Goal: Task Accomplishment & Management: Complete application form

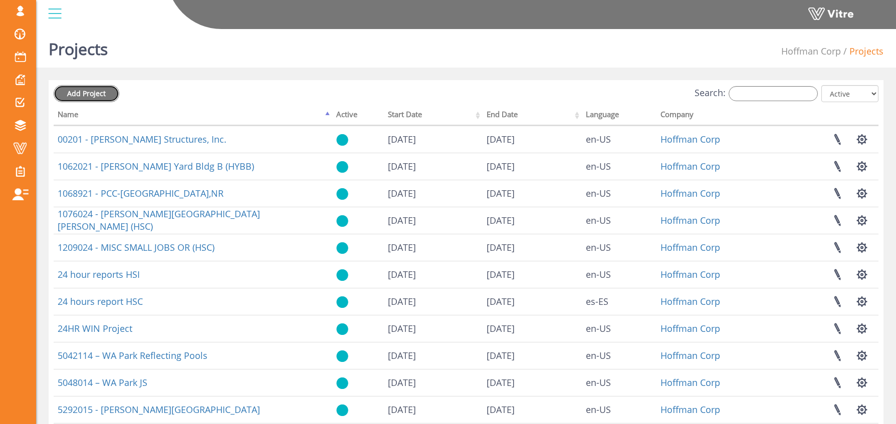
click at [86, 100] on link "Add Project" at bounding box center [87, 93] width 66 height 17
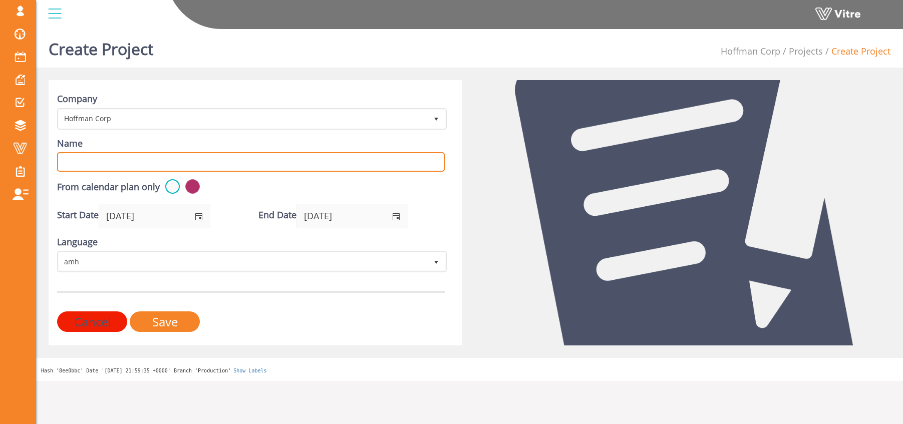
click at [90, 157] on input "Name" at bounding box center [251, 162] width 388 height 20
paste input "7038925"
type input "7038925 - Micron ID1 Triton"
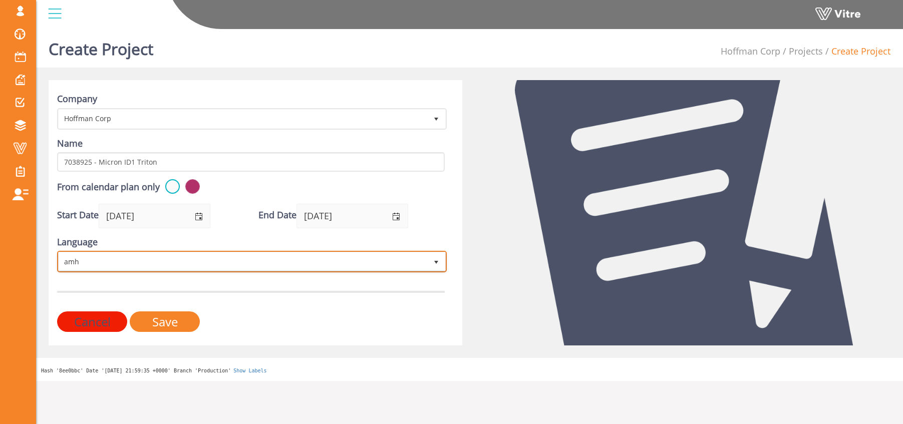
click at [121, 257] on span "amh" at bounding box center [243, 261] width 369 height 18
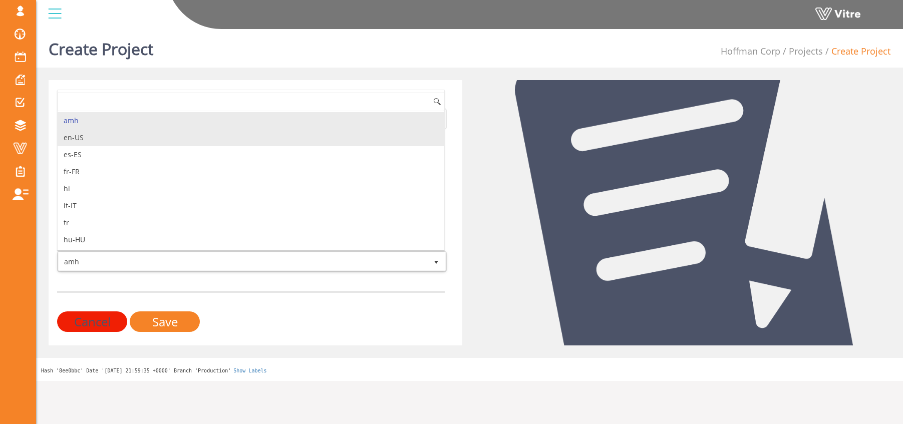
click at [100, 140] on li "en-US" at bounding box center [251, 137] width 387 height 17
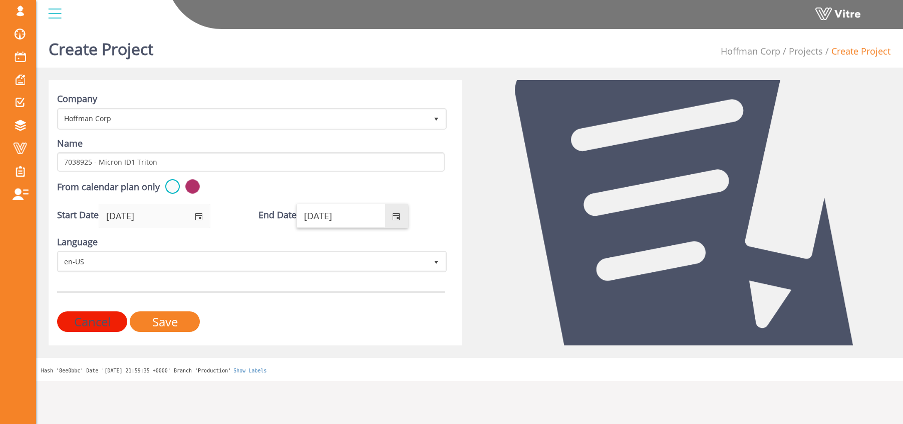
click at [354, 214] on input "09/15/2026" at bounding box center [341, 215] width 88 height 23
drag, startPoint x: 355, startPoint y: 217, endPoint x: 344, endPoint y: 219, distance: 11.7
click at [344, 219] on input "09/15/2026" at bounding box center [341, 215] width 88 height 23
type input "09/15/2030"
click at [427, 238] on div "Language en-US en-US" at bounding box center [251, 254] width 388 height 37
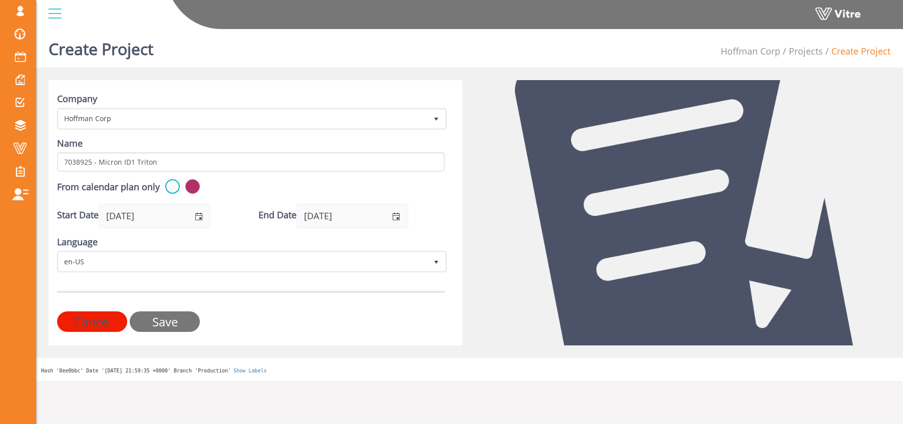
click at [175, 320] on input "Save" at bounding box center [165, 322] width 70 height 21
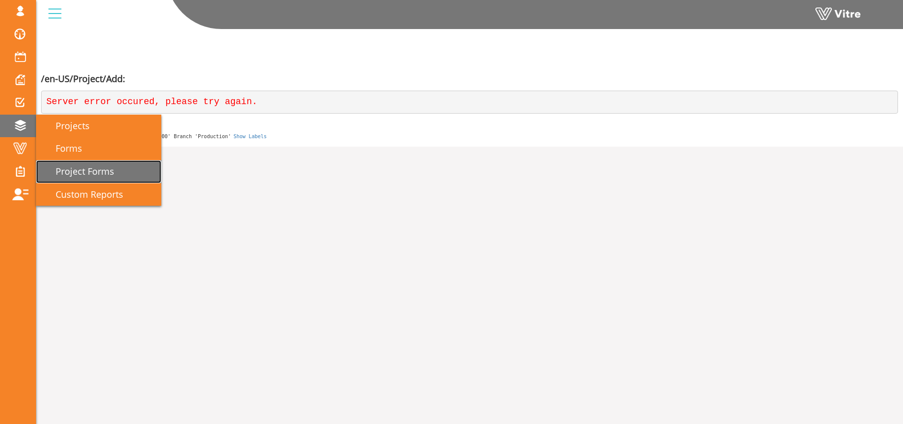
click at [90, 172] on span "Project Forms" at bounding box center [79, 171] width 71 height 12
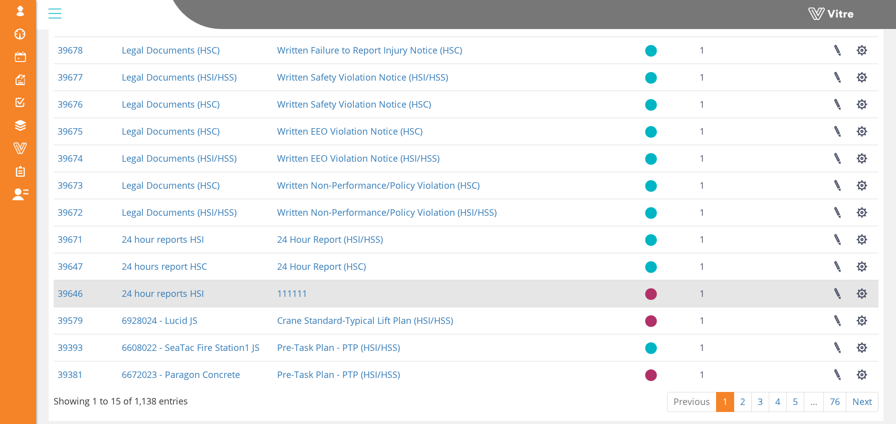
scroll to position [195, 0]
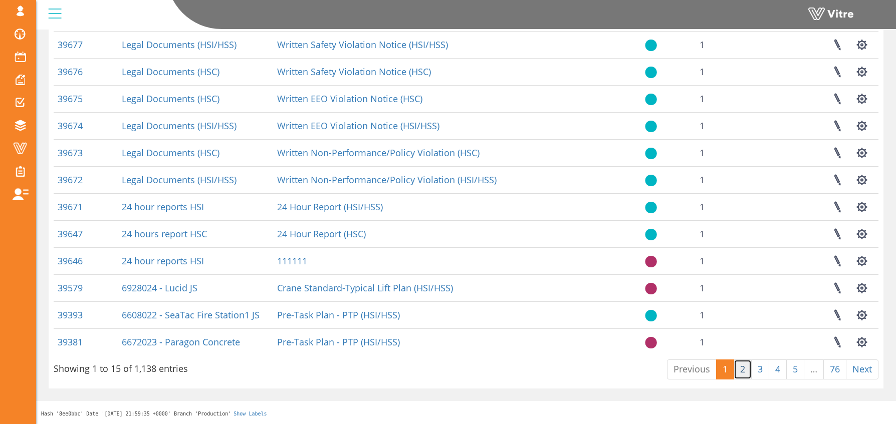
click at [745, 374] on link "2" at bounding box center [742, 370] width 18 height 20
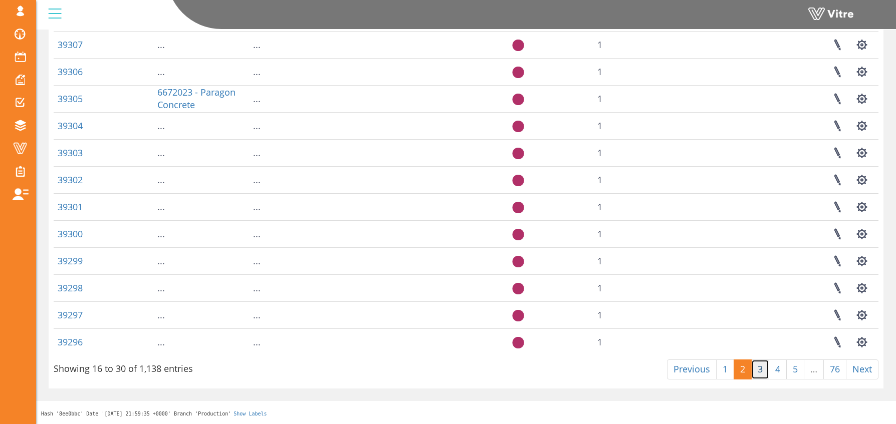
click at [761, 374] on link "3" at bounding box center [760, 370] width 18 height 20
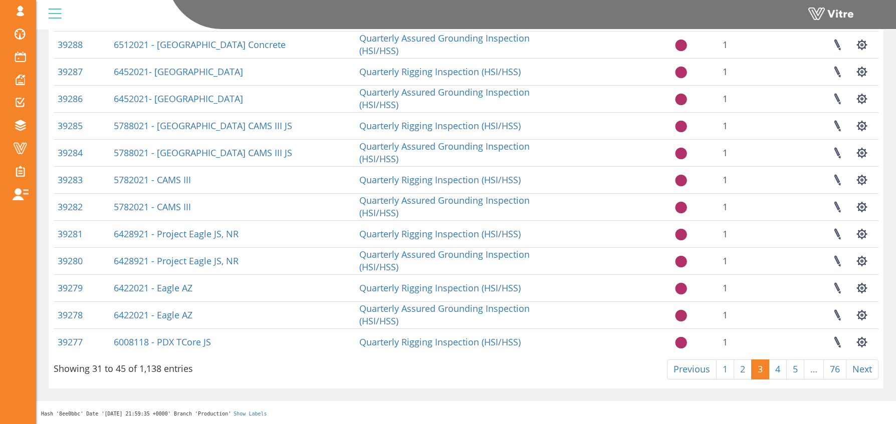
click at [775, 395] on div "Project Forms Hoffman Corp Project Forms Project Form search Id Project Form Fo…" at bounding box center [466, 127] width 860 height 595
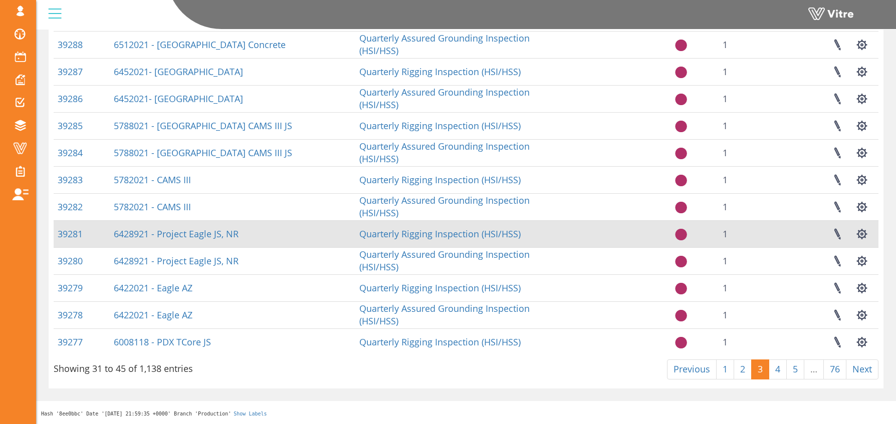
scroll to position [0, 0]
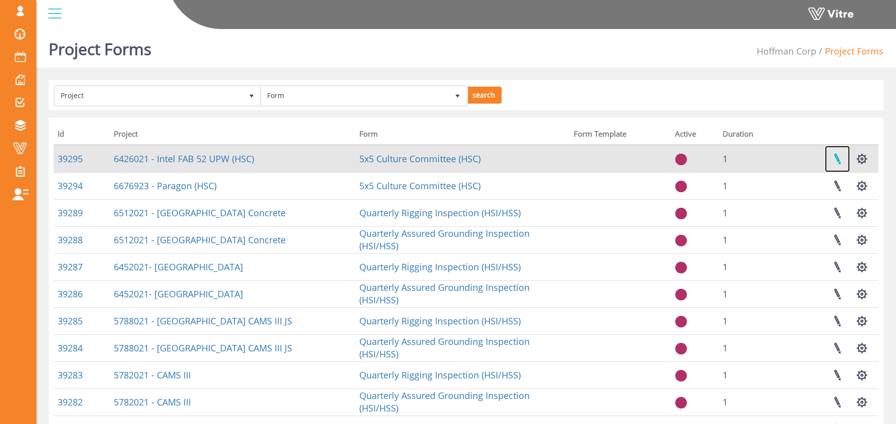
click at [838, 157] on link at bounding box center [836, 159] width 25 height 27
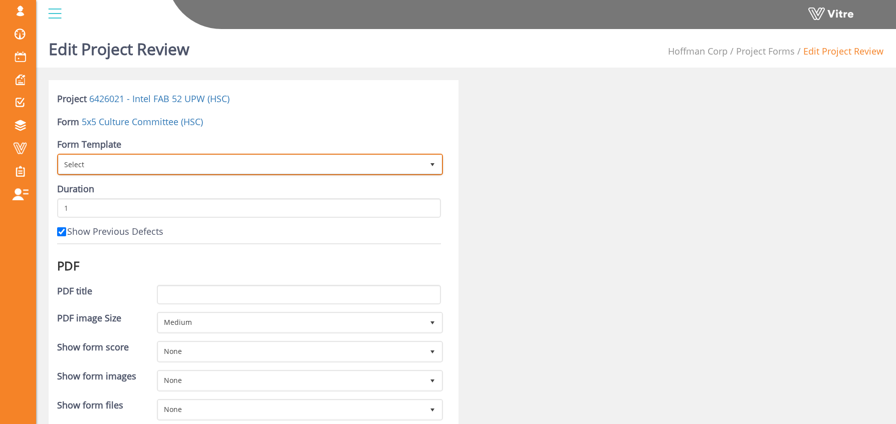
click at [82, 161] on span "Select" at bounding box center [241, 164] width 365 height 18
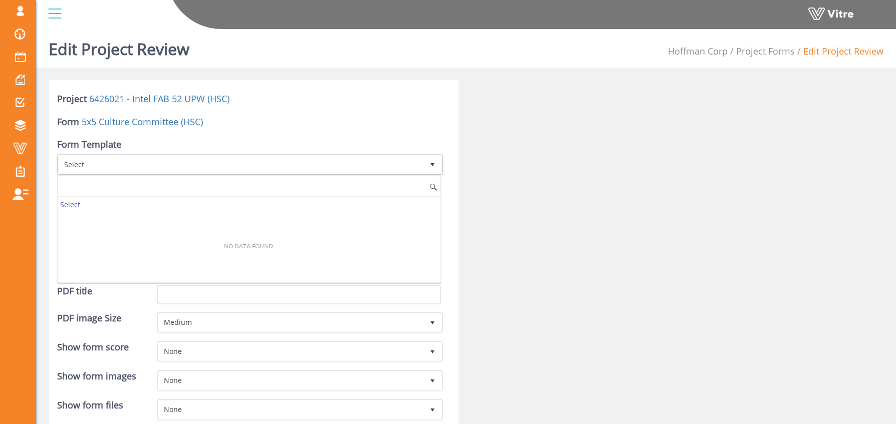
click at [444, 106] on div "Project 6426021 - Intel FAB 52 UPW (HSC) Form 5x5 Culture Committee (HSC) Form …" at bounding box center [254, 427] width 410 height 694
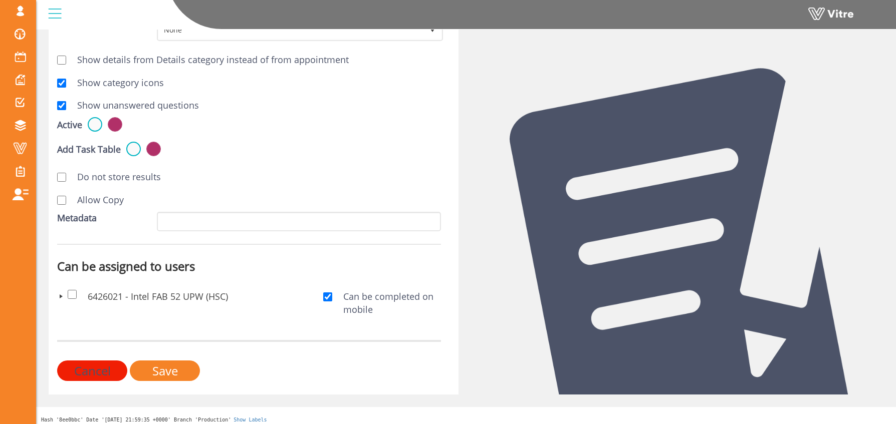
scroll to position [385, 0]
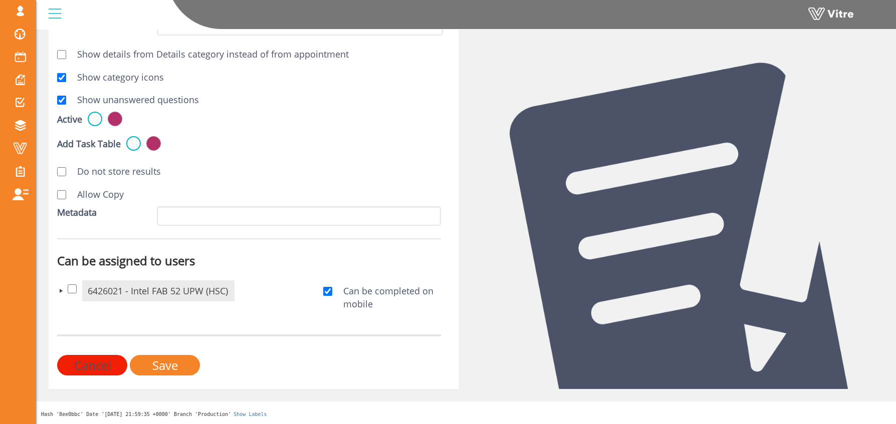
click at [59, 292] on span at bounding box center [61, 291] width 8 height 8
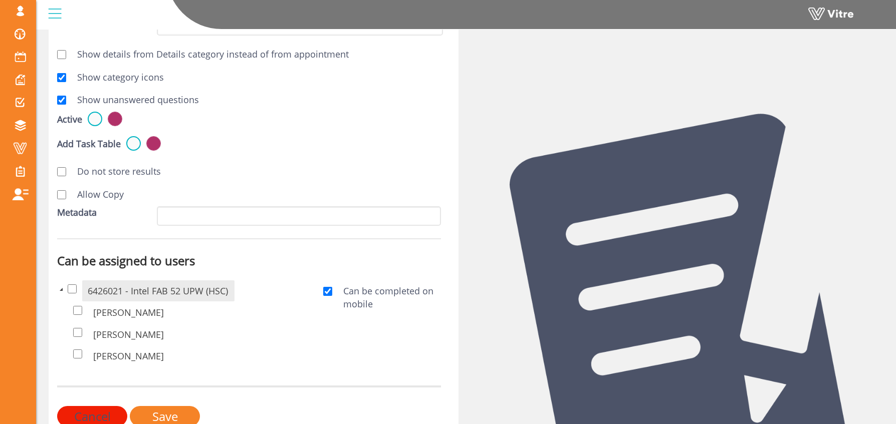
click at [60, 289] on span at bounding box center [61, 290] width 8 height 8
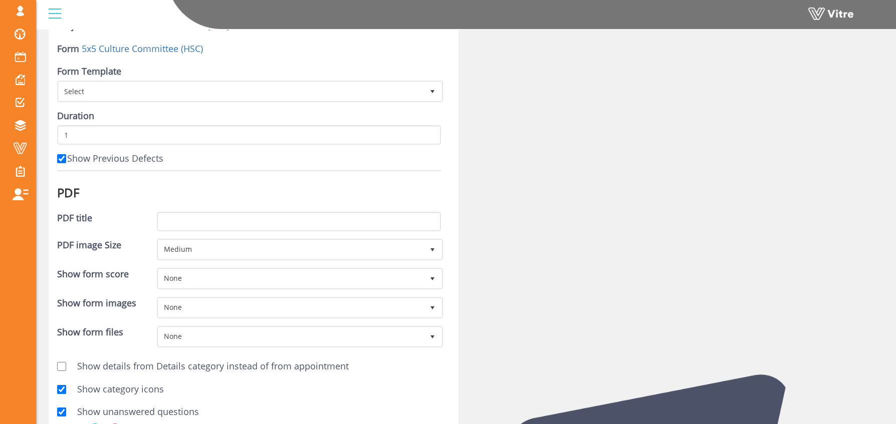
scroll to position [0, 0]
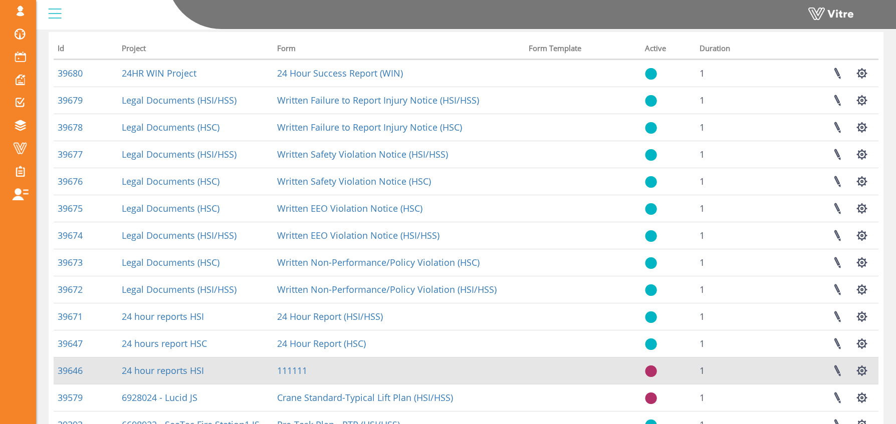
scroll to position [195, 0]
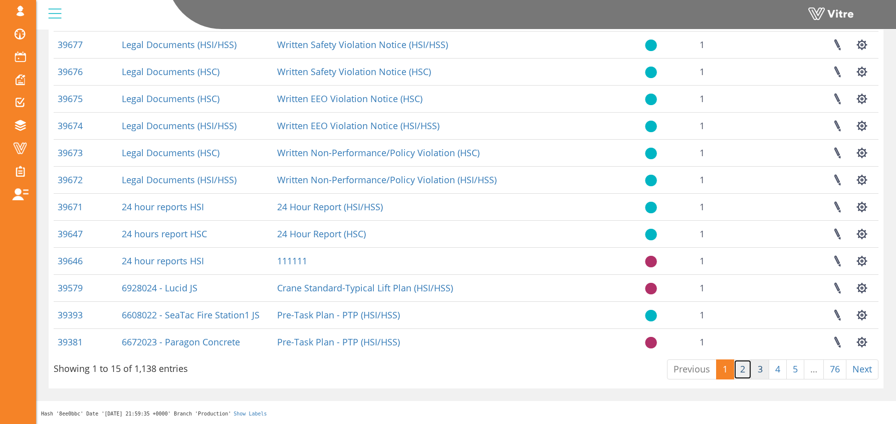
drag, startPoint x: 747, startPoint y: 371, endPoint x: 758, endPoint y: 374, distance: 11.4
click at [747, 371] on link "2" at bounding box center [742, 370] width 18 height 20
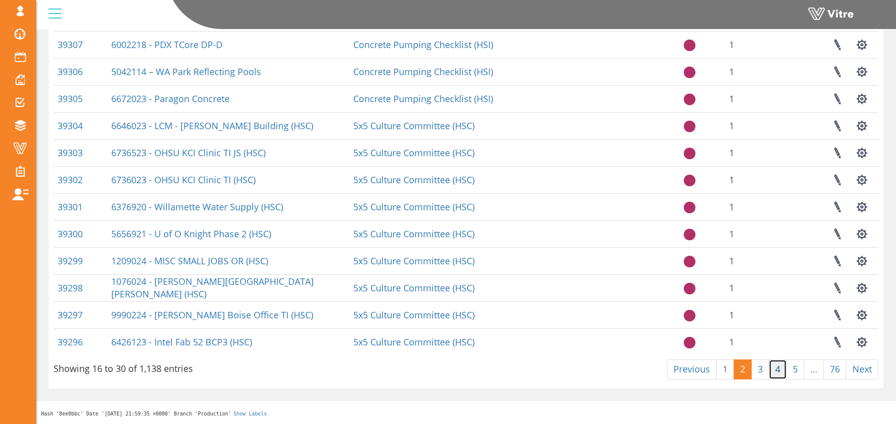
click at [775, 372] on link "4" at bounding box center [777, 370] width 18 height 20
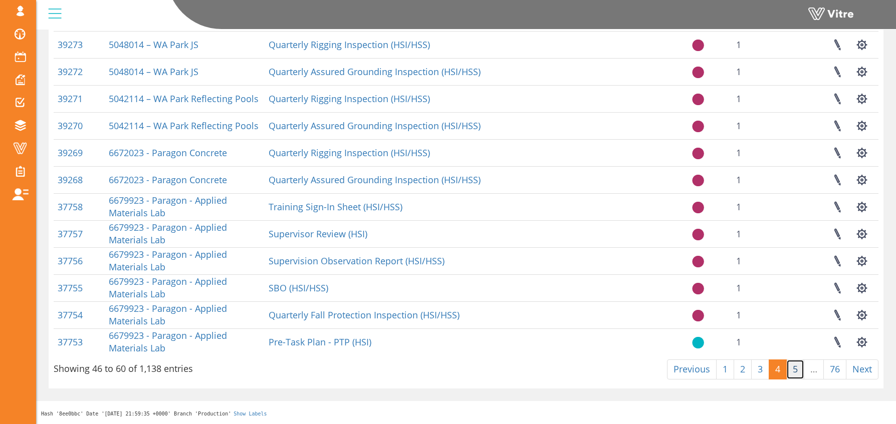
click at [792, 373] on link "5" at bounding box center [795, 370] width 18 height 20
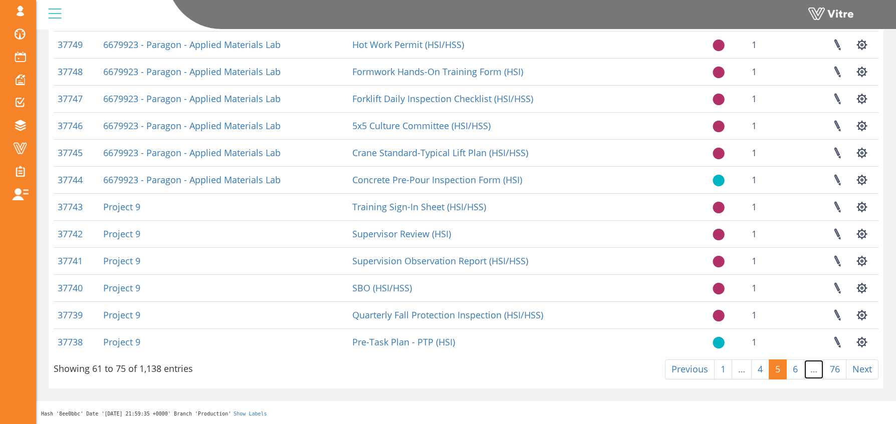
click at [808, 369] on link "…" at bounding box center [813, 370] width 20 height 20
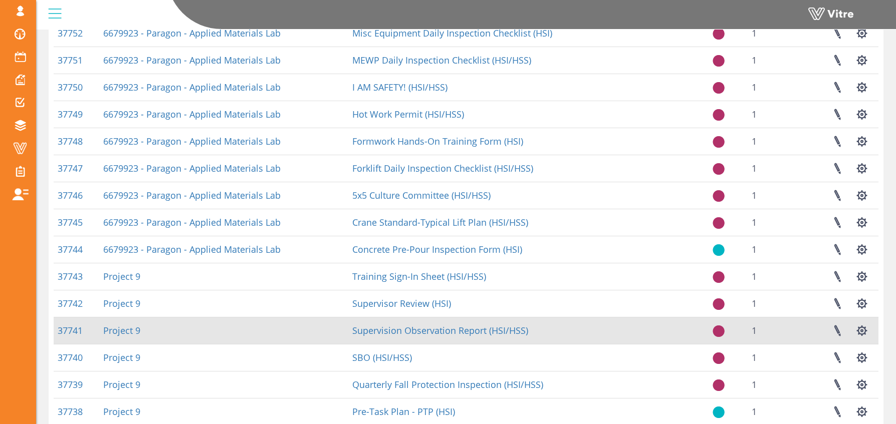
scroll to position [0, 0]
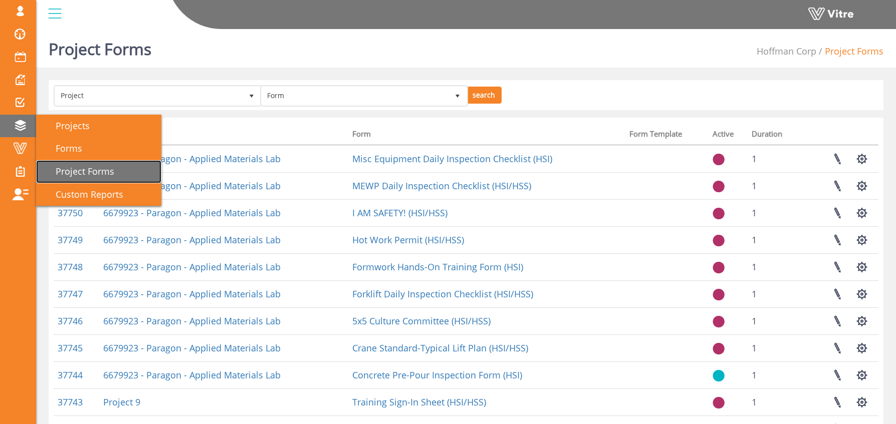
click at [128, 175] on link "Project Forms" at bounding box center [98, 171] width 125 height 23
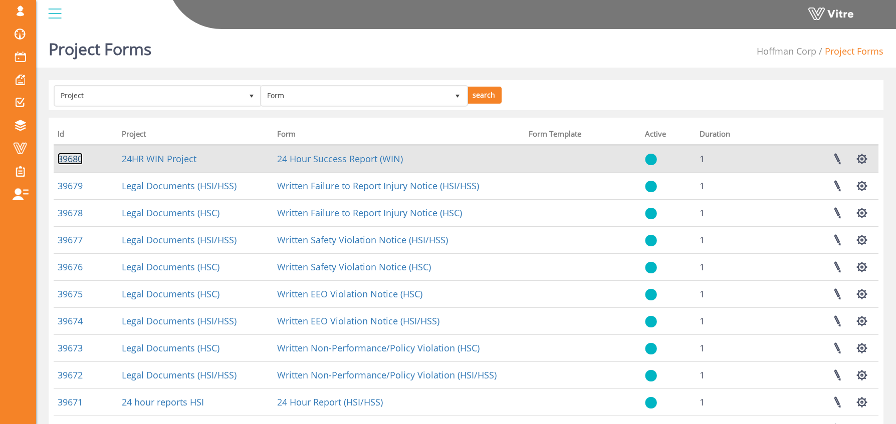
click at [70, 157] on link "39680" at bounding box center [70, 159] width 25 height 12
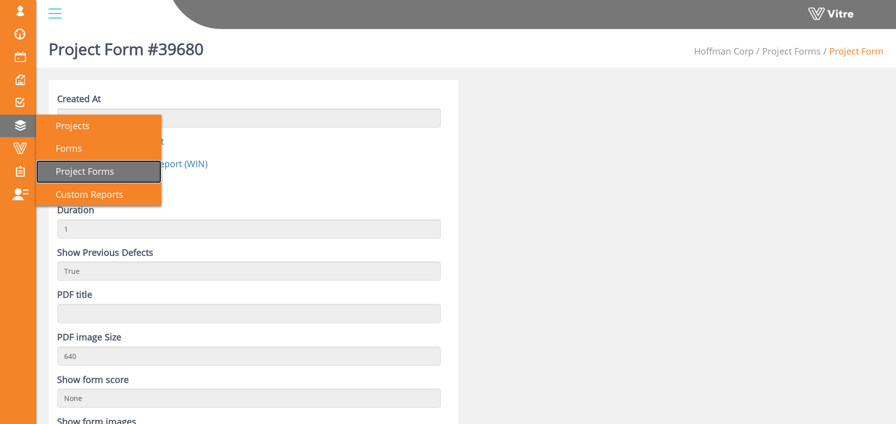
click at [88, 173] on span "Project Forms" at bounding box center [79, 171] width 71 height 12
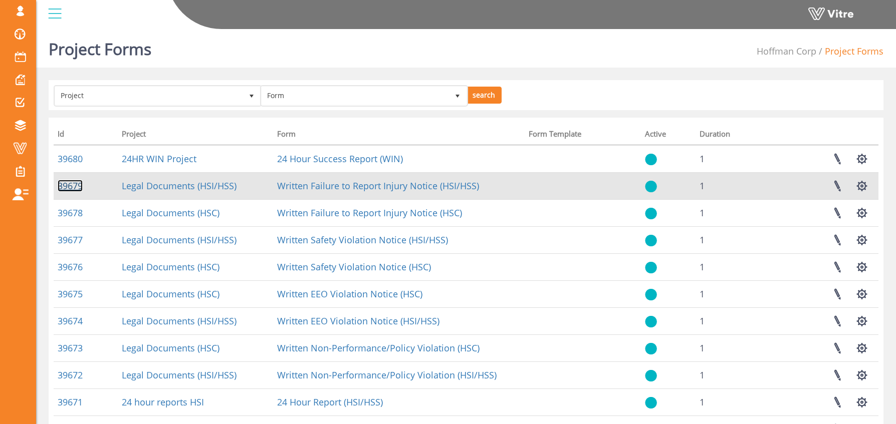
click at [75, 187] on link "39679" at bounding box center [70, 186] width 25 height 12
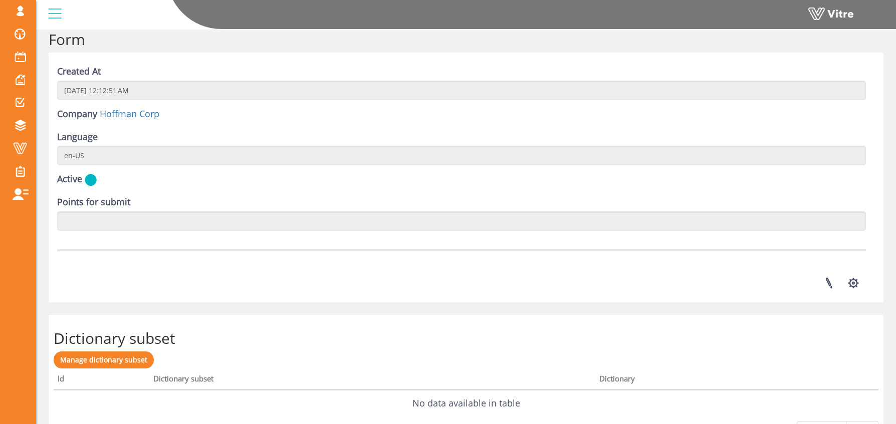
scroll to position [1412, 0]
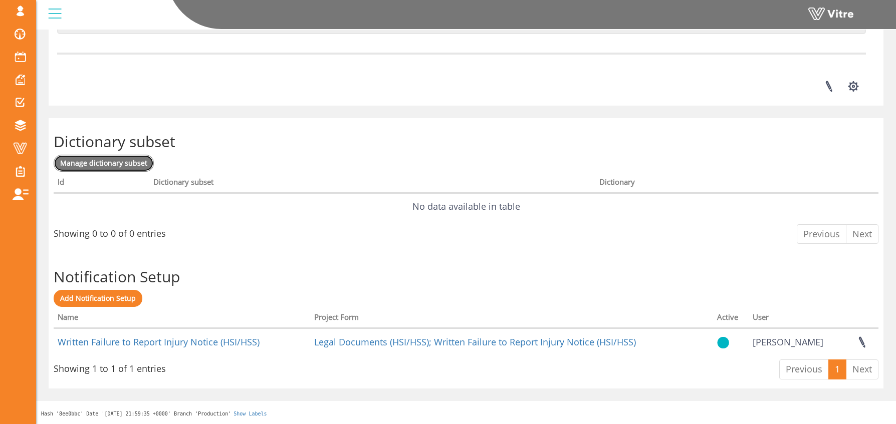
click at [111, 166] on span "Manage dictionary subset" at bounding box center [103, 163] width 87 height 10
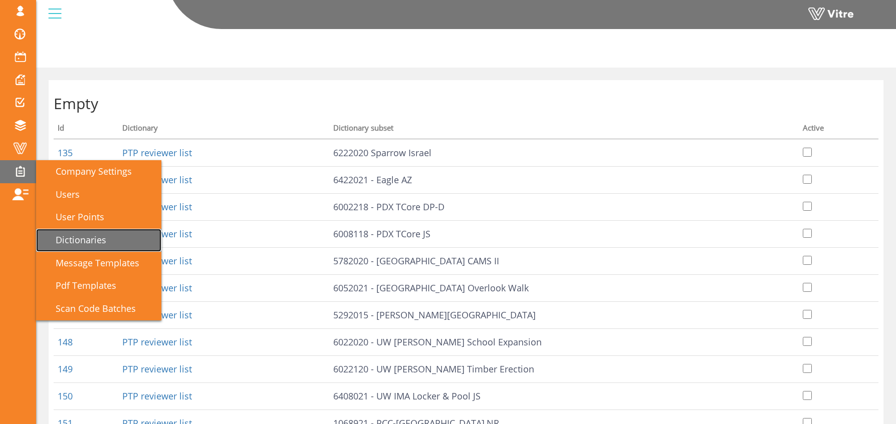
click at [83, 241] on span "Dictionaries" at bounding box center [75, 240] width 63 height 12
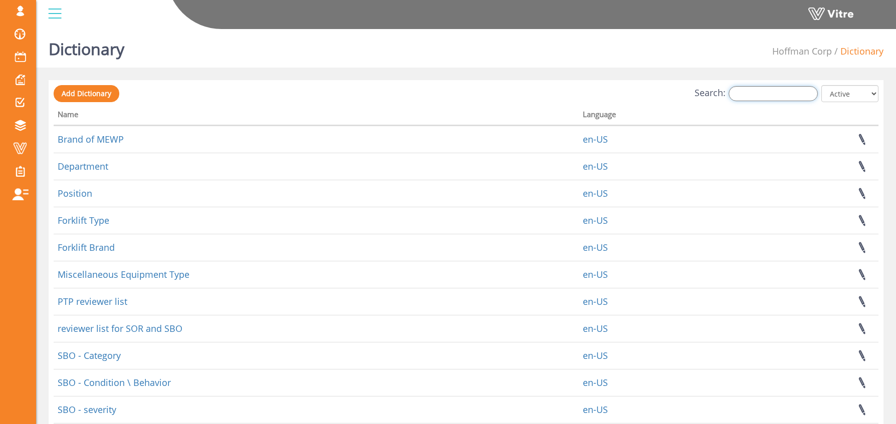
click at [757, 96] on input "Search:" at bounding box center [772, 93] width 89 height 15
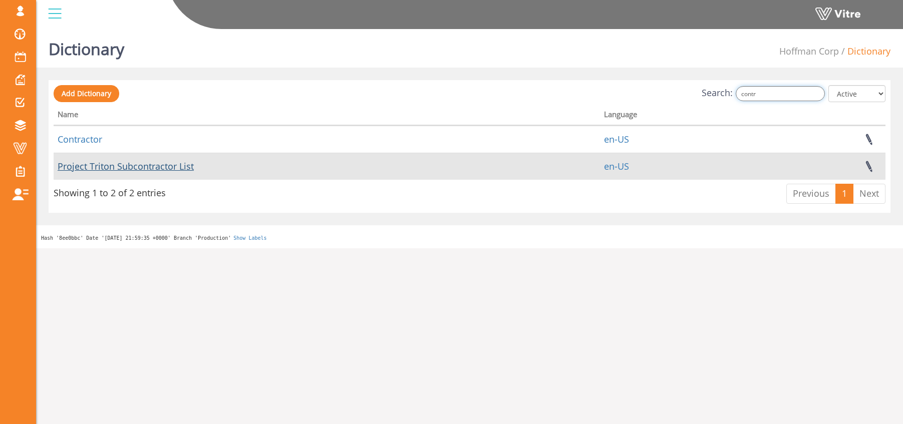
type input "contr"
click at [94, 166] on link "Project Triton Subcontractor List" at bounding box center [126, 166] width 136 height 12
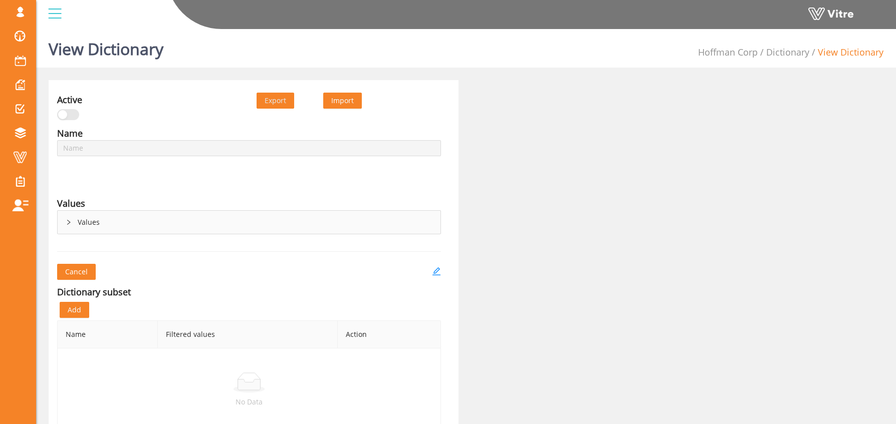
type input "Project Triton Subcontractor List"
click at [438, 270] on icon "edit" at bounding box center [436, 271] width 8 height 8
click at [71, 311] on span "Add" at bounding box center [75, 310] width 14 height 11
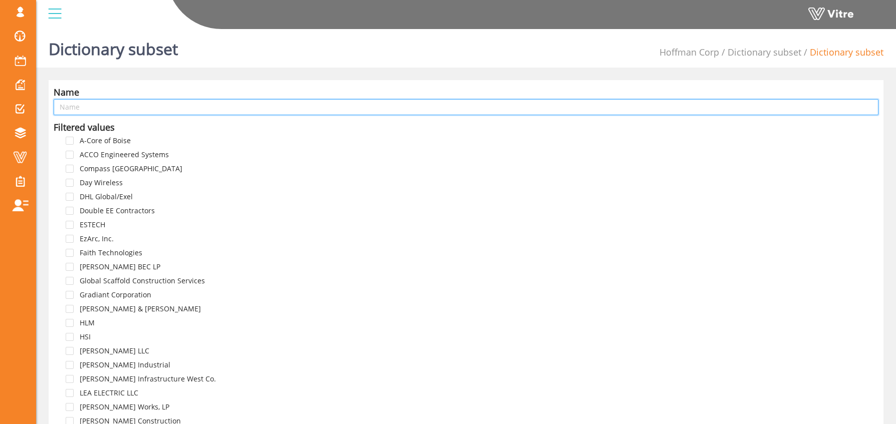
click at [205, 107] on input "text" at bounding box center [466, 107] width 824 height 16
type input "Triton"
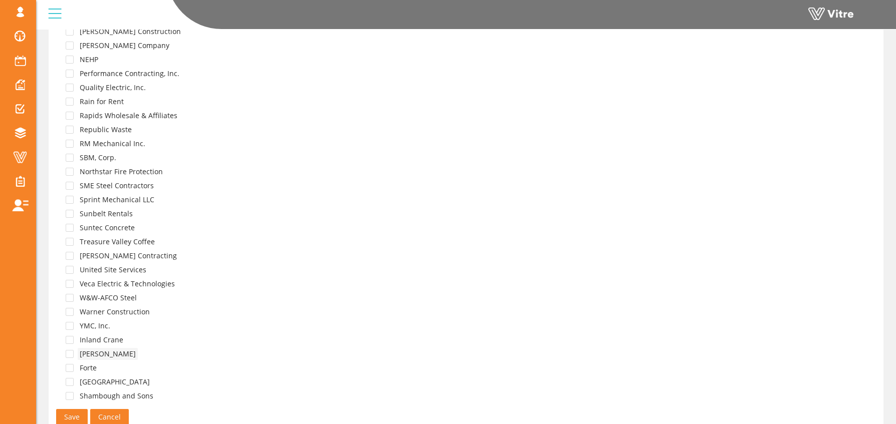
scroll to position [435, 0]
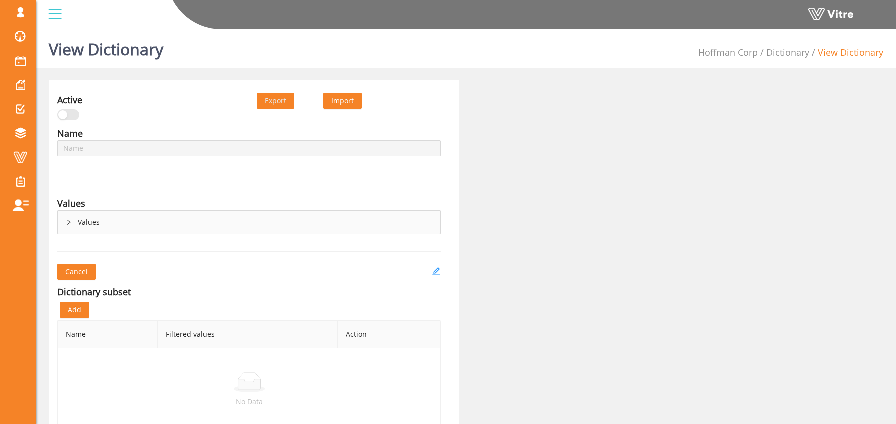
type input "Project Triton Subcontractor List"
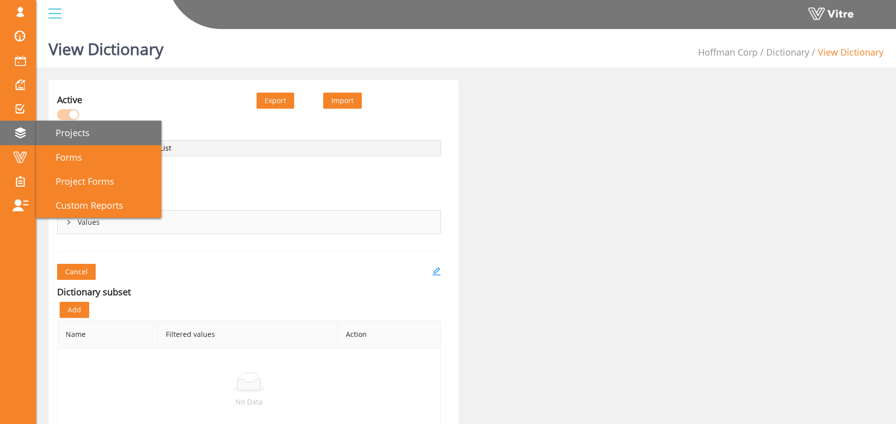
click at [68, 135] on span "Projects" at bounding box center [67, 133] width 46 height 12
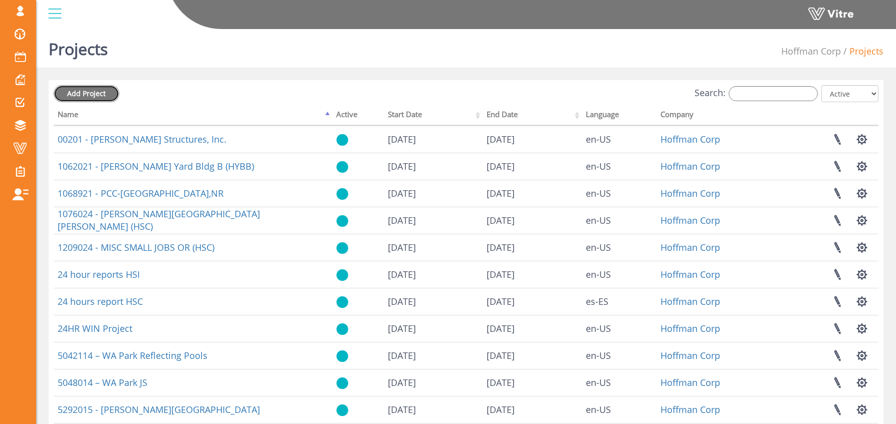
click at [80, 91] on span "Add Project" at bounding box center [86, 94] width 39 height 10
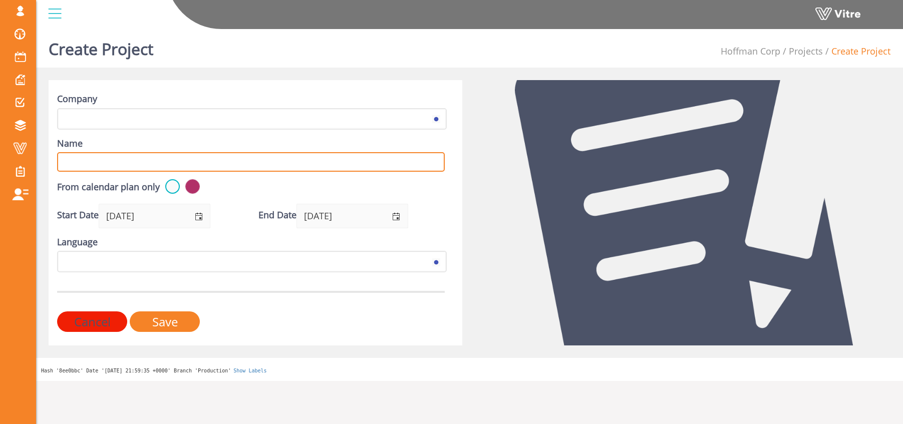
click at [123, 159] on input "Name" at bounding box center [251, 162] width 388 height 20
type input "7038925 - Micron ID1 Triton"
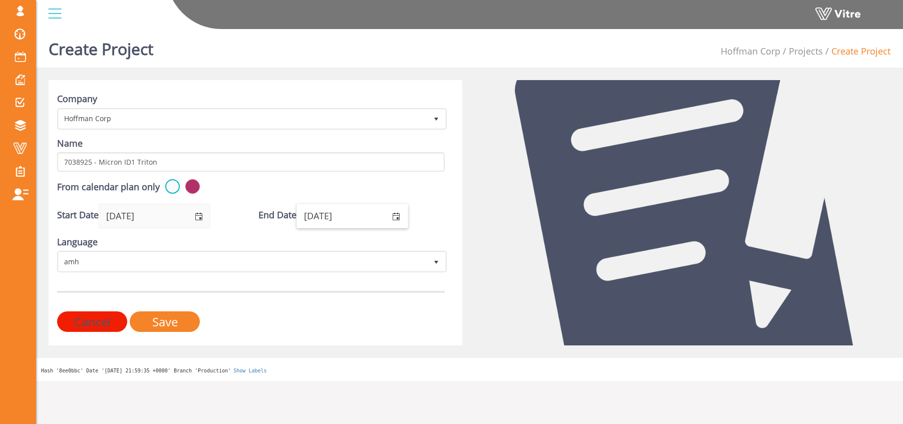
click at [309, 216] on input "09/15/2026" at bounding box center [341, 215] width 88 height 23
click at [335, 215] on input "09/15/2026" at bounding box center [341, 215] width 88 height 23
click at [400, 214] on span "select" at bounding box center [396, 217] width 8 height 8
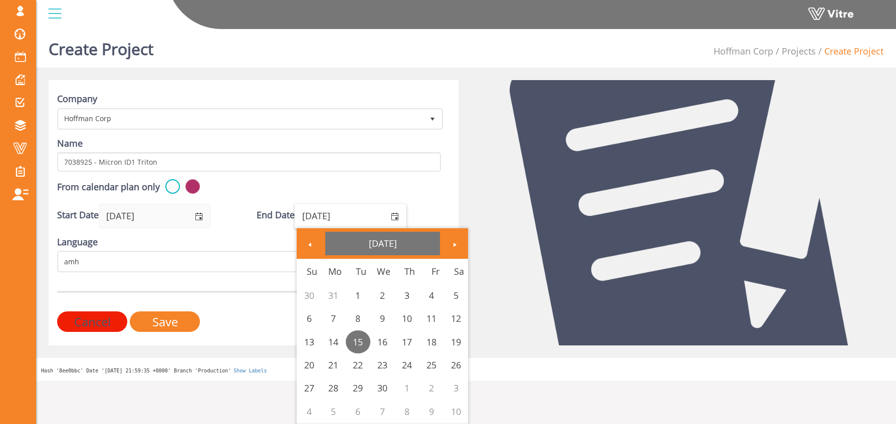
click at [407, 247] on link "September 2026" at bounding box center [382, 243] width 115 height 23
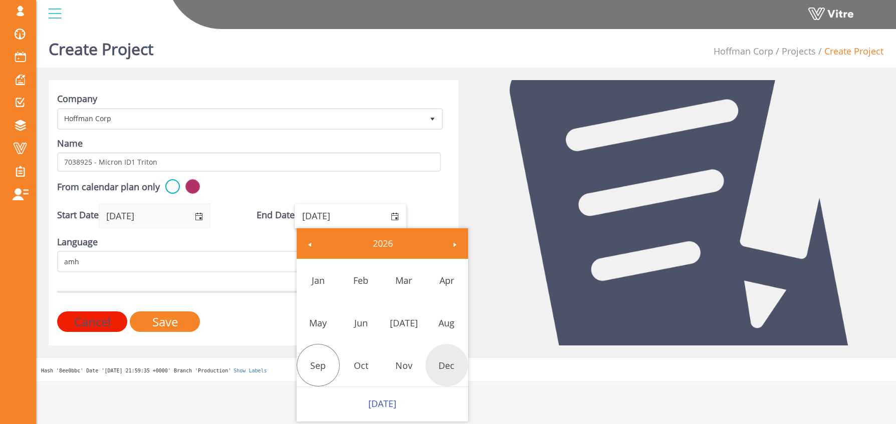
click at [454, 366] on link "Dec" at bounding box center [446, 365] width 43 height 23
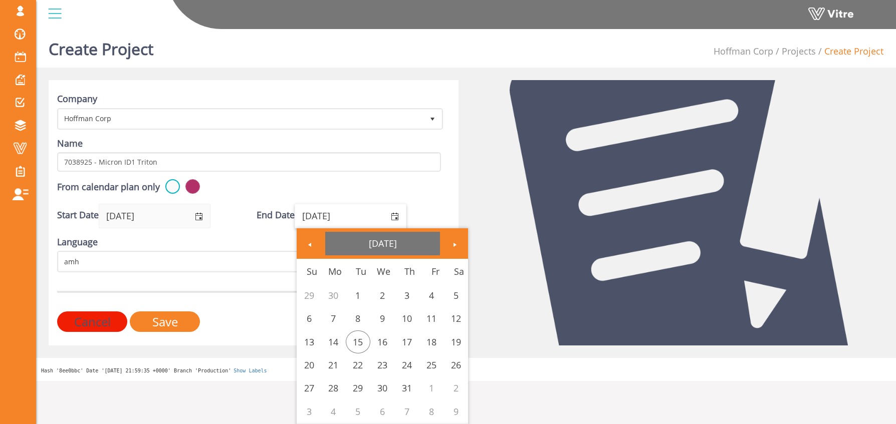
click at [412, 244] on link "December 2026" at bounding box center [382, 243] width 115 height 23
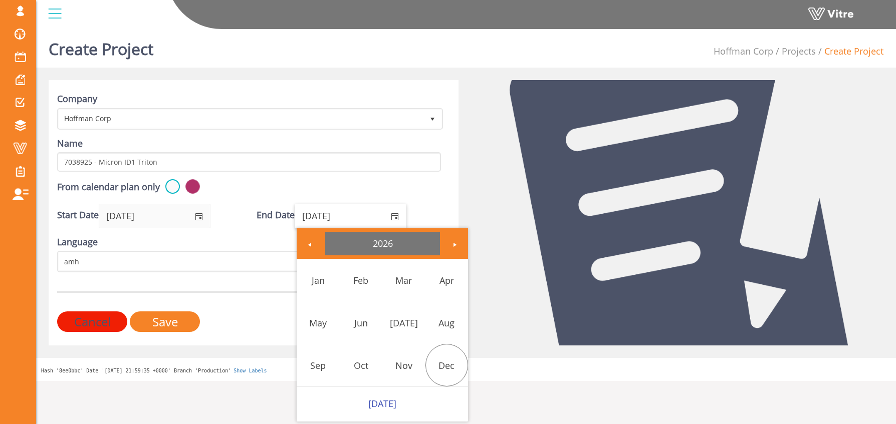
click at [387, 238] on link "2026" at bounding box center [382, 243] width 115 height 23
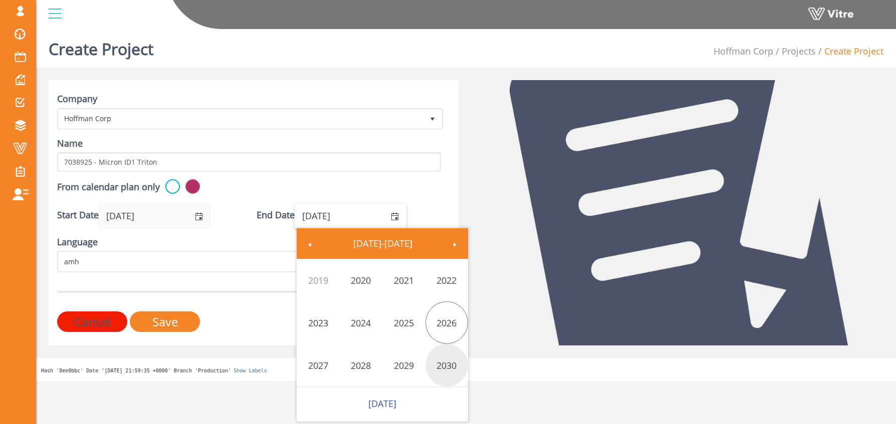
click at [442, 366] on link "2030" at bounding box center [446, 365] width 43 height 23
click at [447, 366] on link "Dec" at bounding box center [446, 365] width 43 height 23
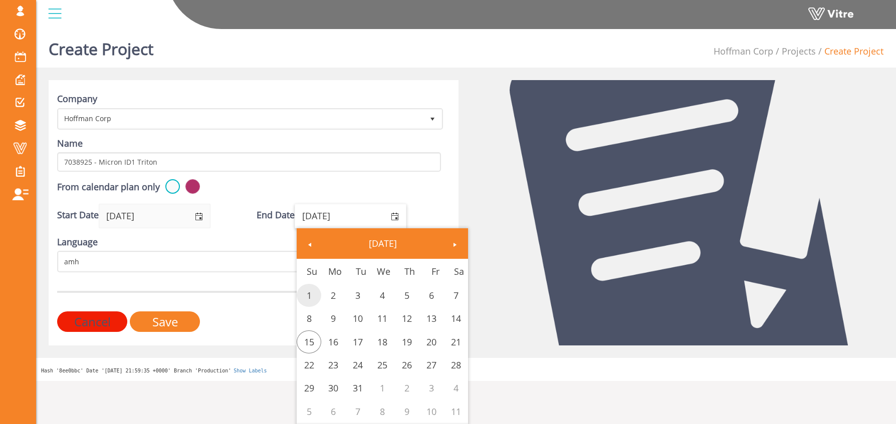
click at [314, 294] on link "1" at bounding box center [309, 295] width 25 height 23
type input "12/01/2030"
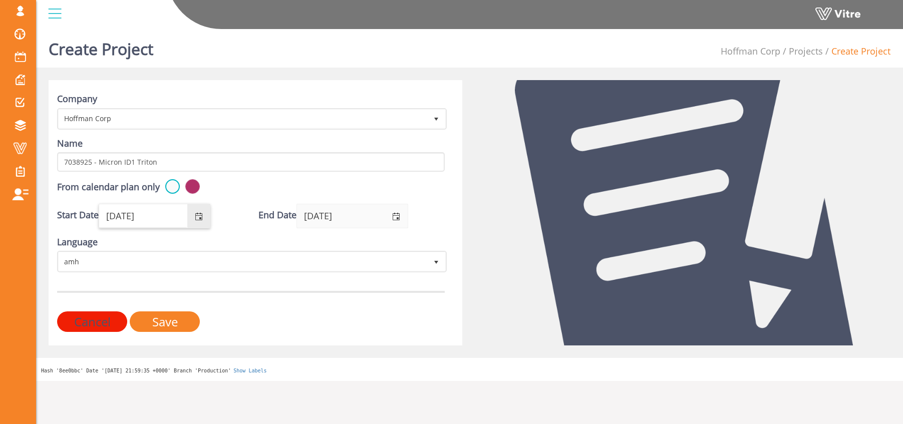
click at [122, 218] on input "09/15/2025" at bounding box center [143, 215] width 88 height 23
click at [132, 216] on input "09/15/2025" at bounding box center [143, 215] width 88 height 23
click at [202, 214] on span "select" at bounding box center [199, 217] width 8 height 8
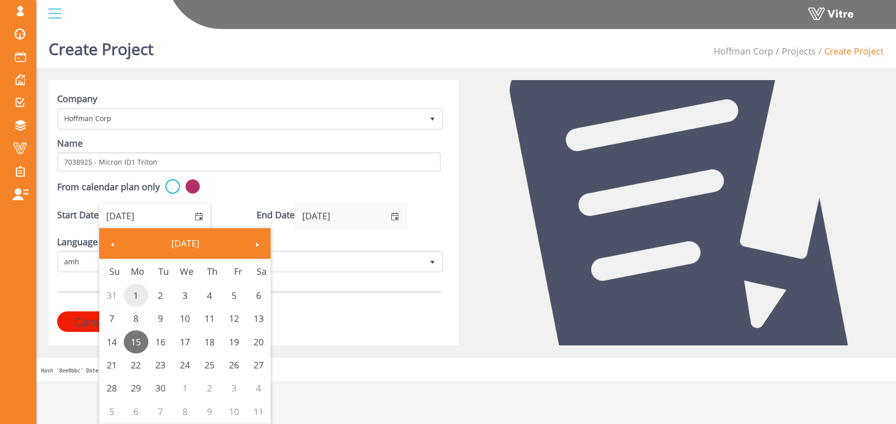
click at [135, 295] on link "1" at bounding box center [136, 295] width 25 height 23
type input "09/01/2025"
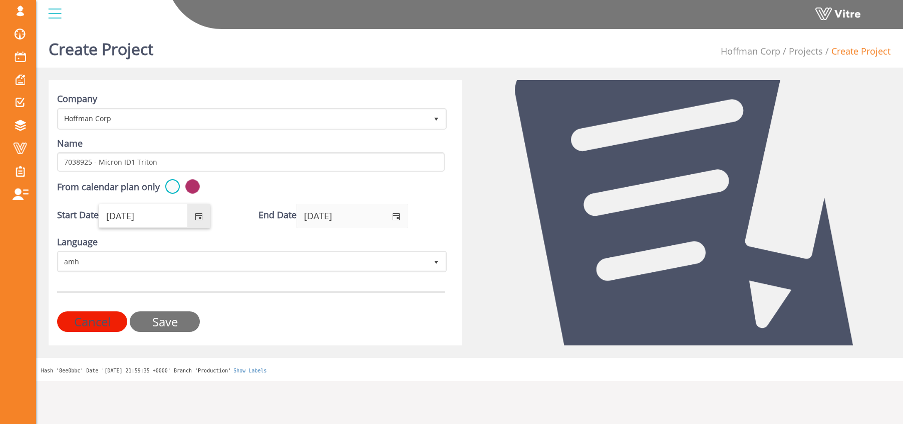
click at [168, 322] on input "Save" at bounding box center [165, 322] width 70 height 21
click at [234, 278] on form "Company Hoffman Corp 210 Name 7038925 - Micron ID1 Triton From calendar plan on…" at bounding box center [251, 212] width 388 height 239
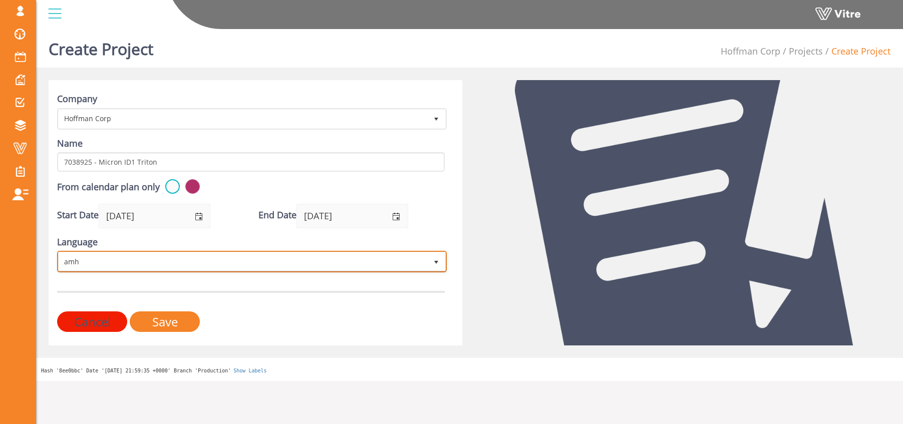
click at [240, 264] on span "amh" at bounding box center [243, 261] width 369 height 18
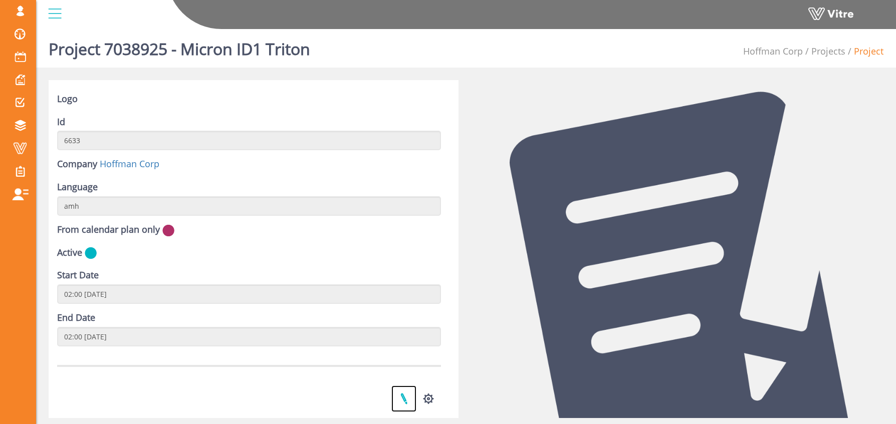
click at [405, 394] on link at bounding box center [403, 399] width 25 height 27
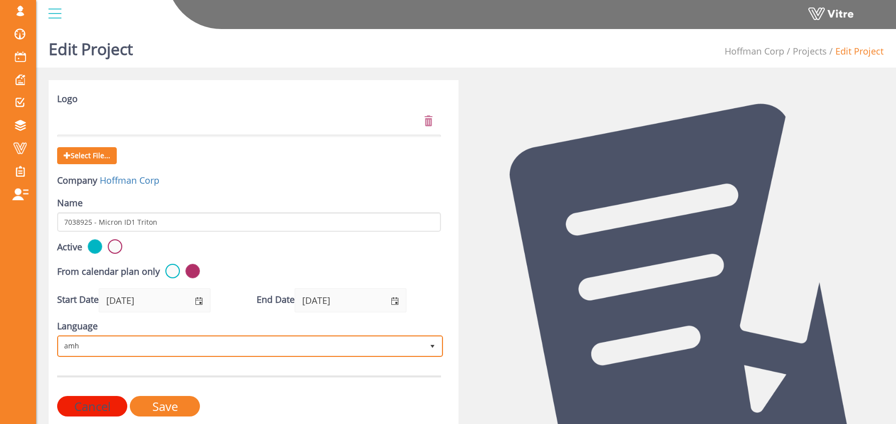
drag, startPoint x: 82, startPoint y: 355, endPoint x: 88, endPoint y: 355, distance: 5.5
click at [82, 355] on span "amh" at bounding box center [250, 346] width 384 height 19
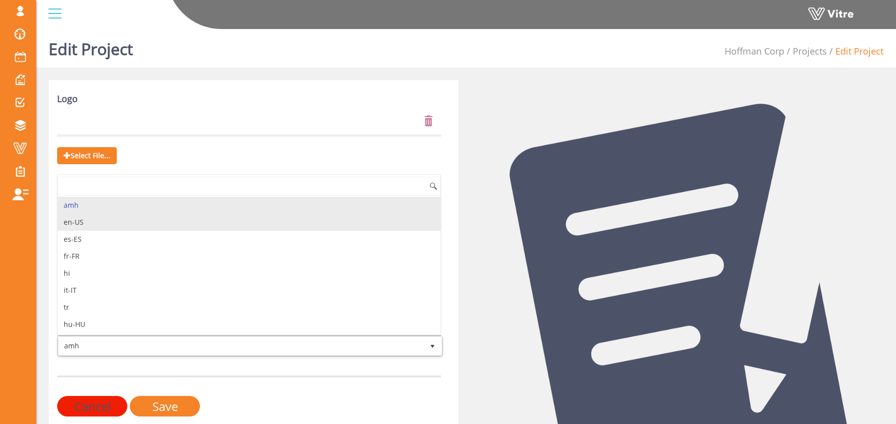
click at [120, 226] on li "en-US" at bounding box center [249, 222] width 383 height 17
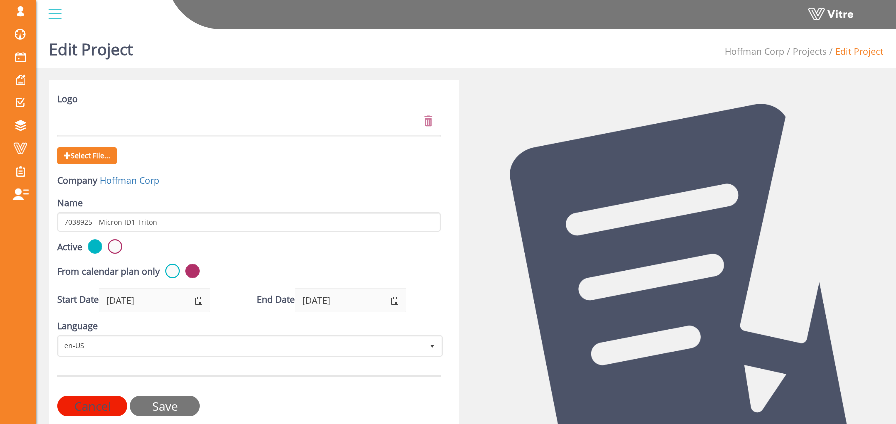
click at [174, 408] on input "Save" at bounding box center [165, 406] width 70 height 21
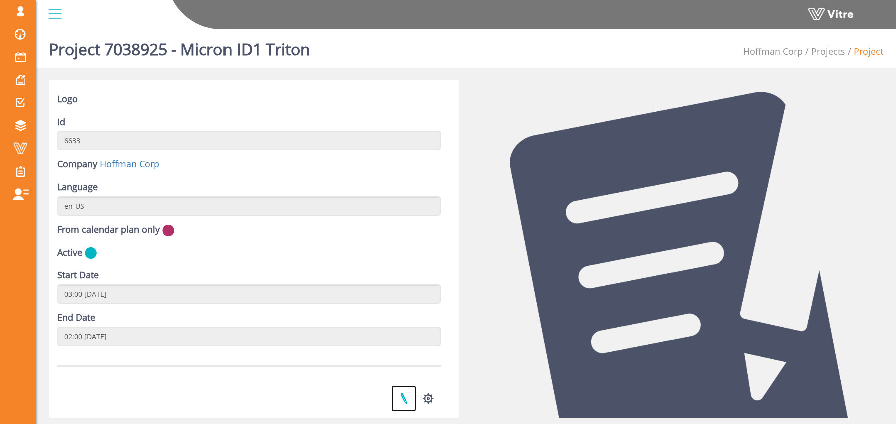
click at [405, 400] on link at bounding box center [403, 399] width 25 height 27
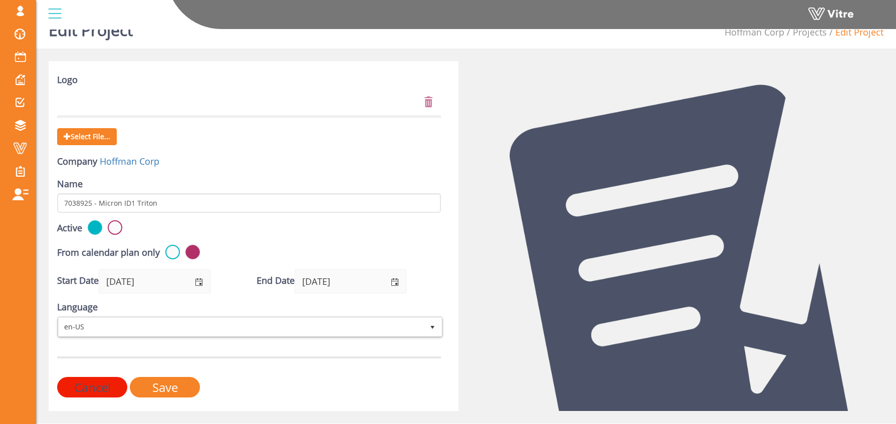
scroll to position [42, 0]
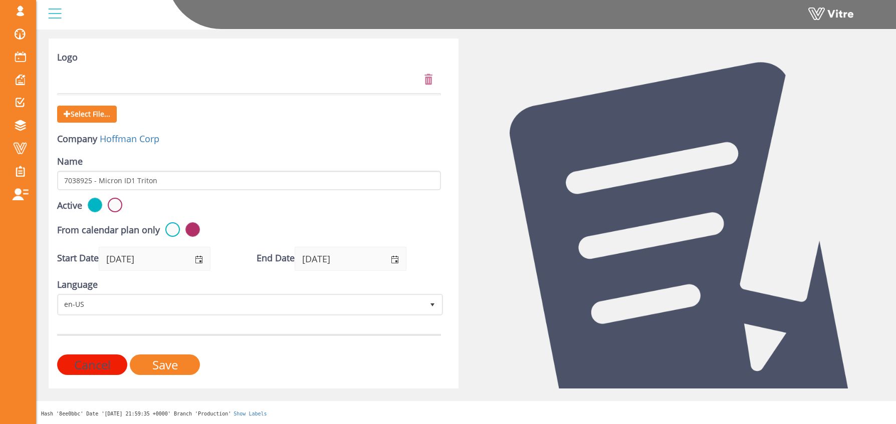
click at [98, 369] on input "Cancel" at bounding box center [92, 365] width 70 height 21
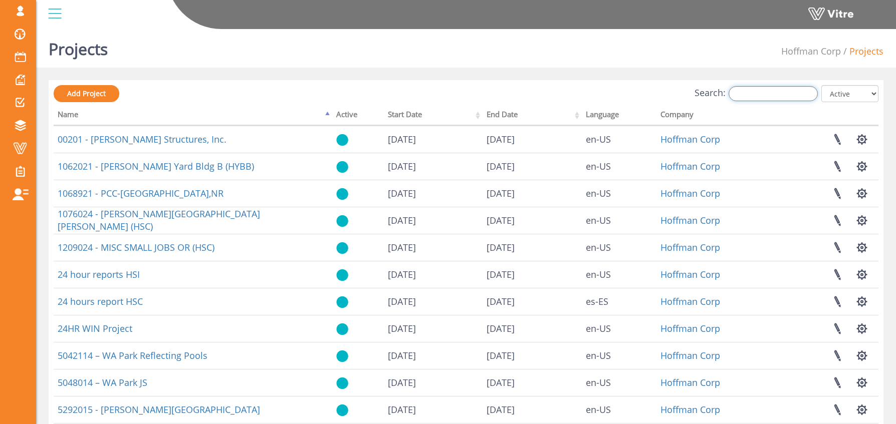
click at [750, 95] on input "Search:" at bounding box center [772, 93] width 89 height 15
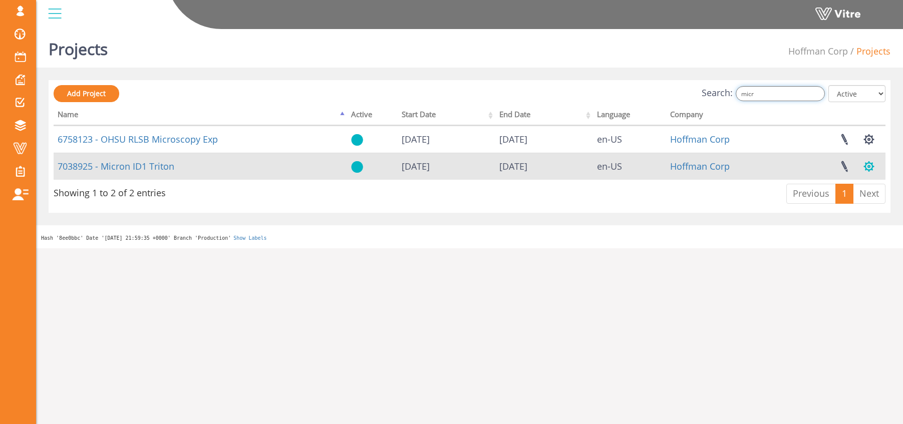
type input "micr"
click at [869, 166] on button "button" at bounding box center [869, 166] width 25 height 27
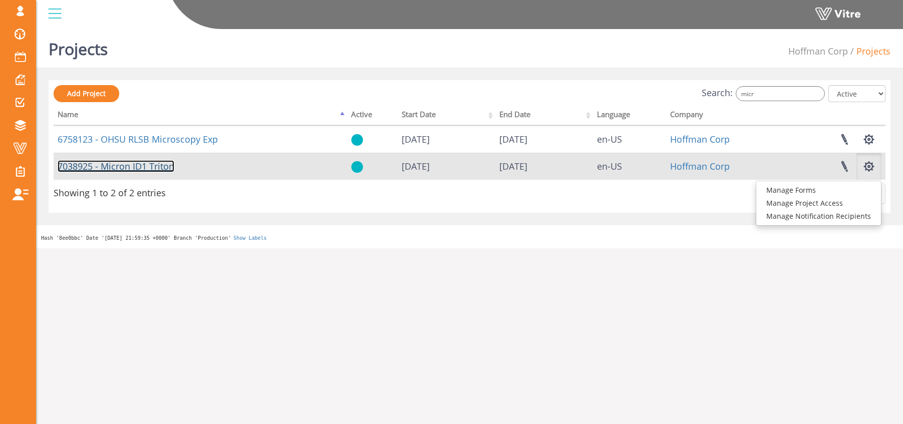
click at [144, 170] on link "7038925 - Micron ID1 Triton" at bounding box center [116, 166] width 117 height 12
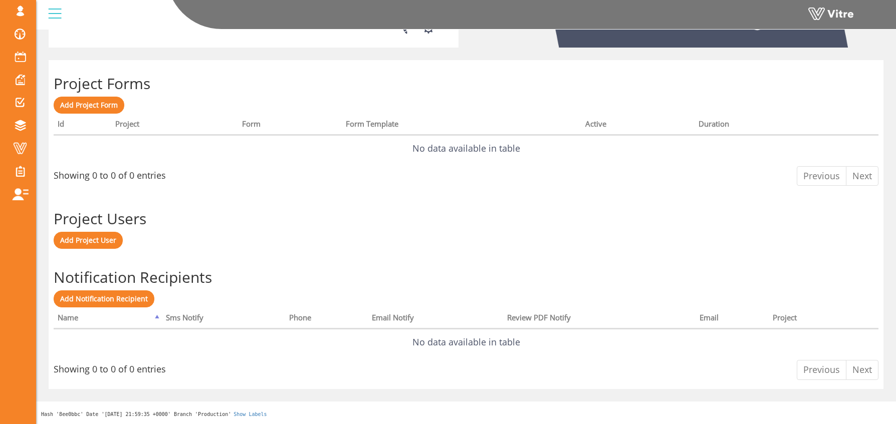
scroll to position [371, 0]
click at [76, 102] on span "Add Project Form" at bounding box center [89, 105] width 58 height 10
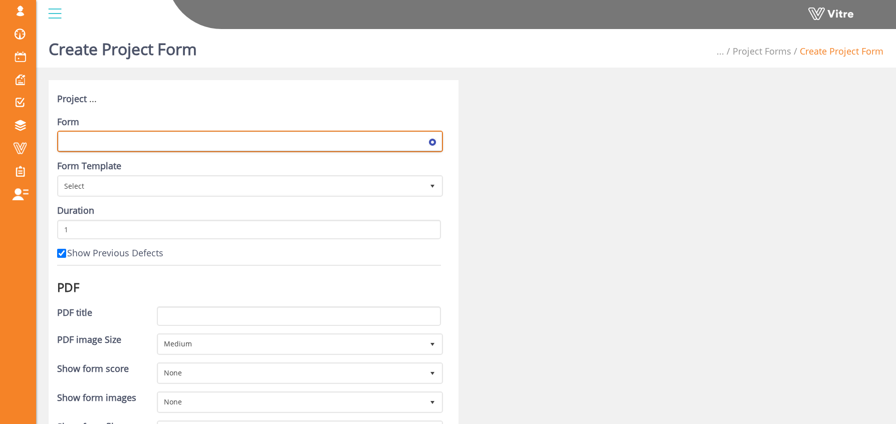
click at [70, 143] on span at bounding box center [241, 141] width 365 height 18
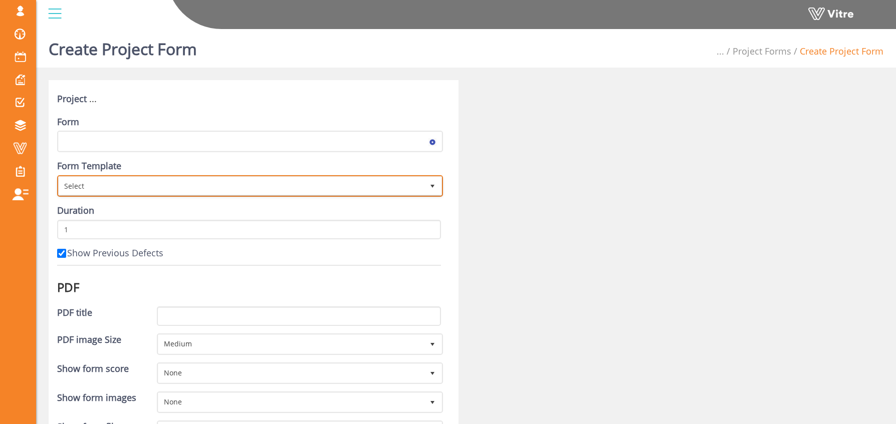
drag, startPoint x: 94, startPoint y: 182, endPoint x: 113, endPoint y: 177, distance: 20.2
click at [94, 182] on span "Select" at bounding box center [241, 186] width 365 height 18
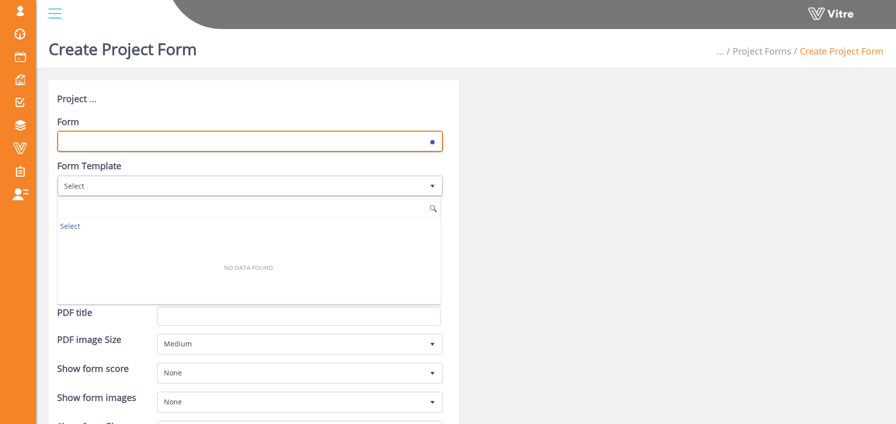
click at [108, 140] on span at bounding box center [241, 141] width 365 height 18
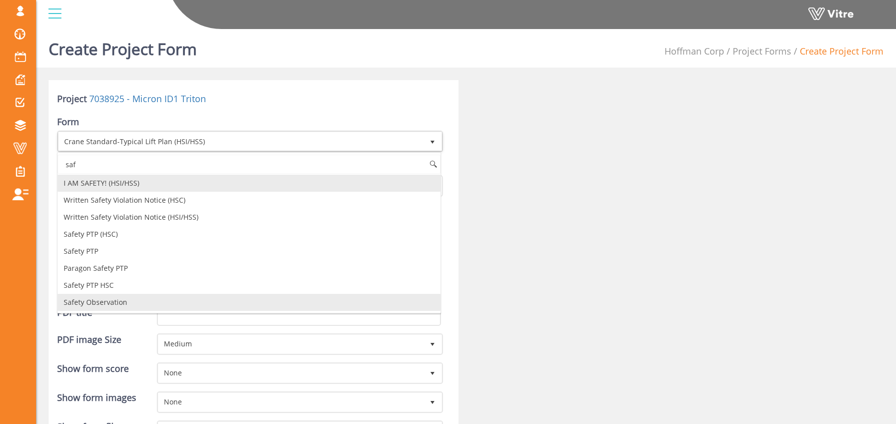
click at [165, 300] on li "Safety Observation" at bounding box center [249, 302] width 383 height 17
type input "saf"
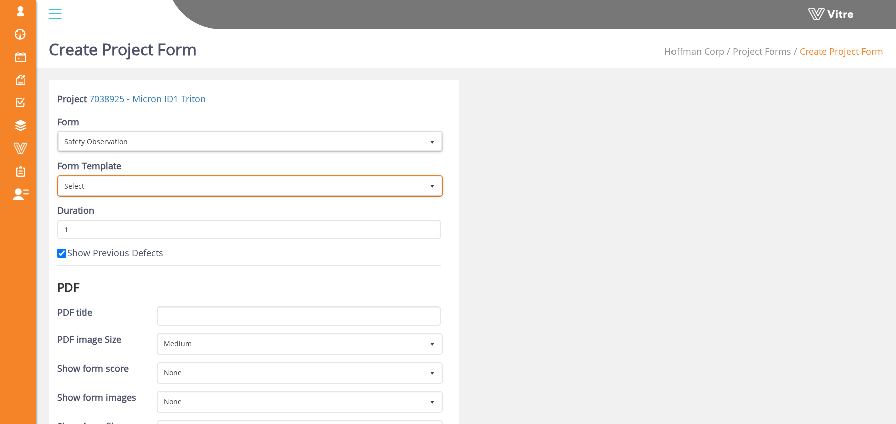
click at [119, 190] on span "Select" at bounding box center [241, 186] width 365 height 18
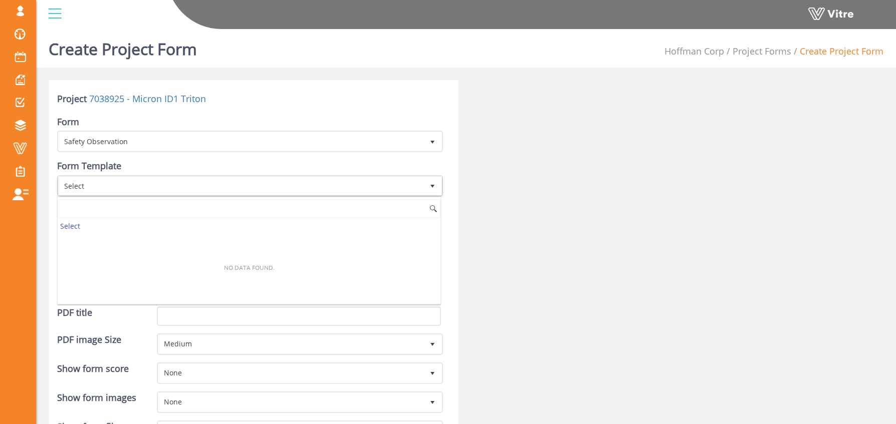
click at [231, 102] on div "Project 7038925 - Micron ID1 Triton" at bounding box center [249, 101] width 384 height 16
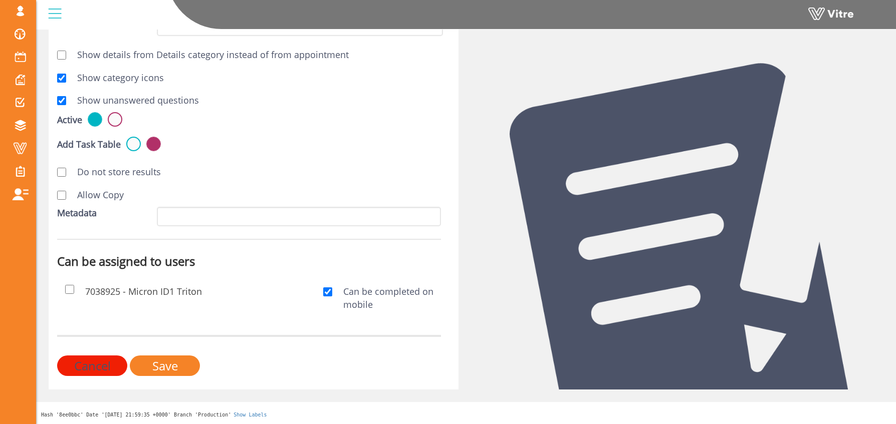
scroll to position [407, 0]
click at [91, 365] on input "Cancel" at bounding box center [92, 365] width 70 height 21
